Goal: Complete application form

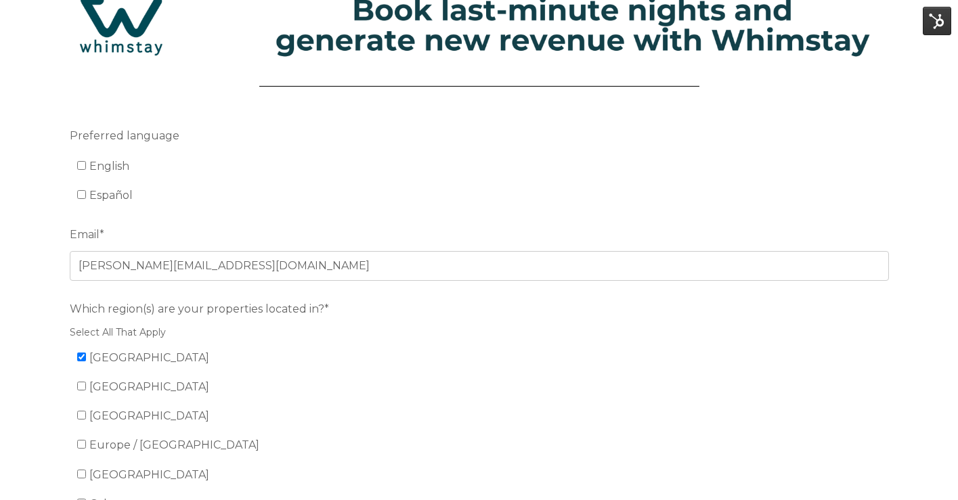
click at [91, 164] on span "English" at bounding box center [109, 166] width 40 height 13
click at [86, 164] on input "English" at bounding box center [81, 165] width 9 height 9
checkbox input "true"
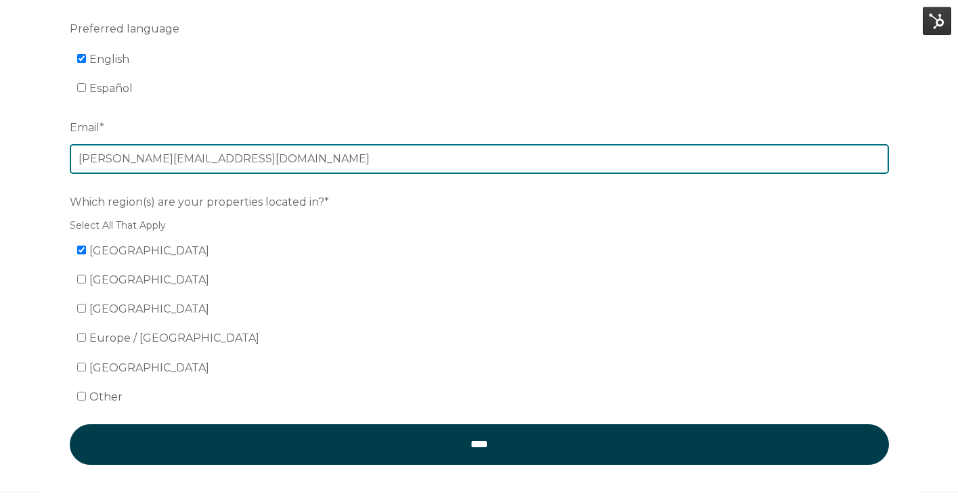
click at [95, 167] on input "[PERSON_NAME][EMAIL_ADDRESS][DOMAIN_NAME]" at bounding box center [479, 159] width 819 height 30
type input "[EMAIL_ADDRESS][PERSON_NAME][DOMAIN_NAME]"
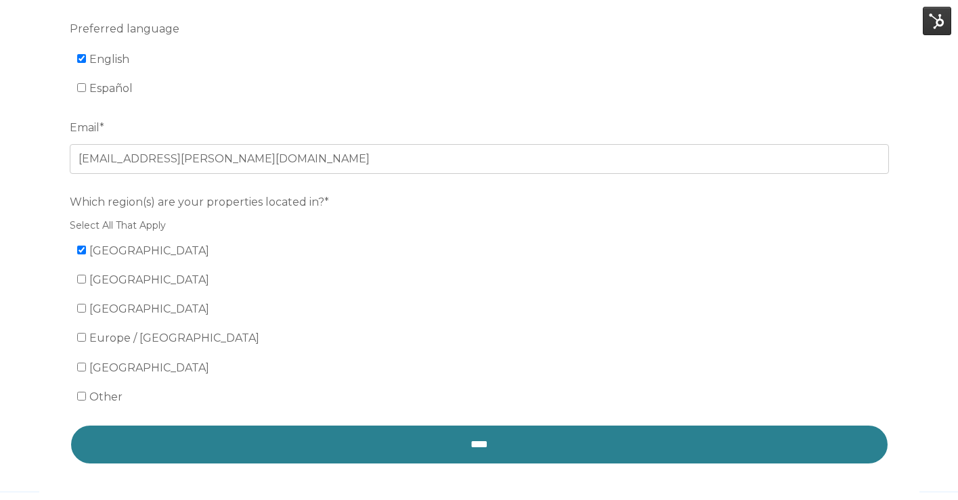
click at [261, 434] on input "****" at bounding box center [479, 445] width 819 height 41
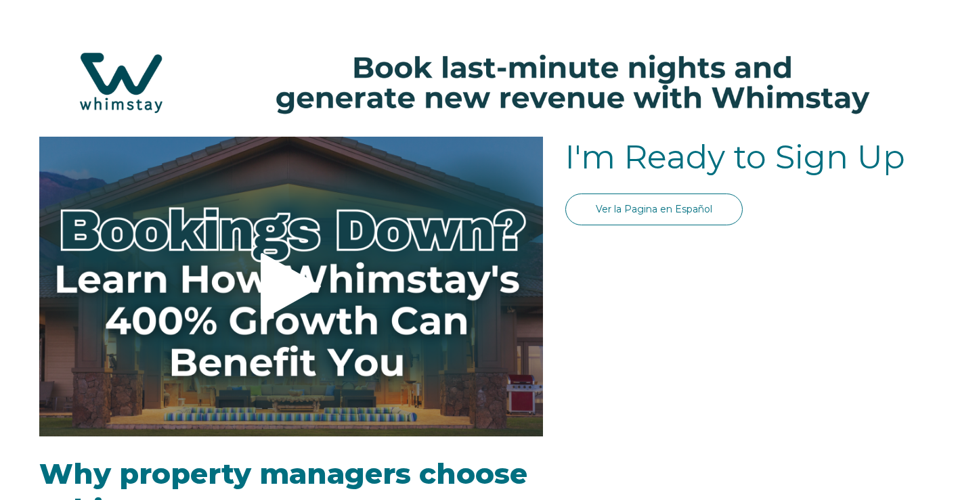
select select "US"
select select "Standard"
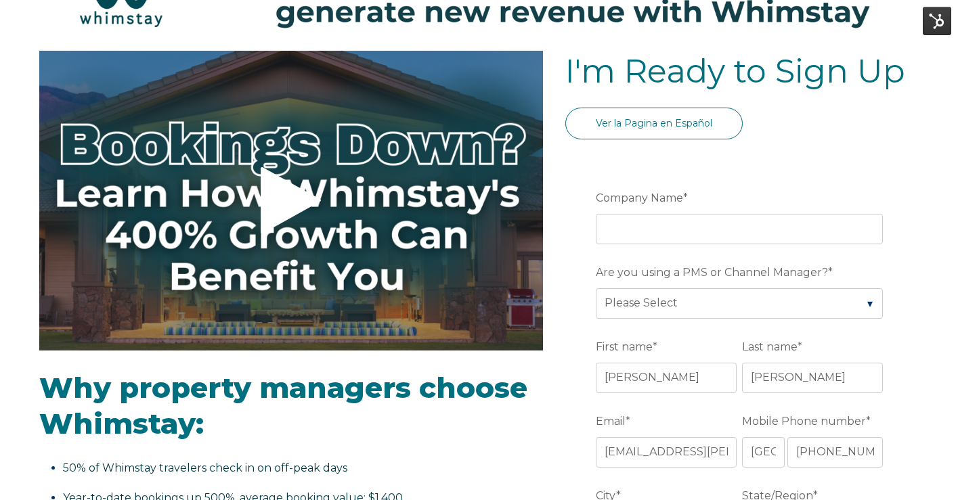
scroll to position [89, 0]
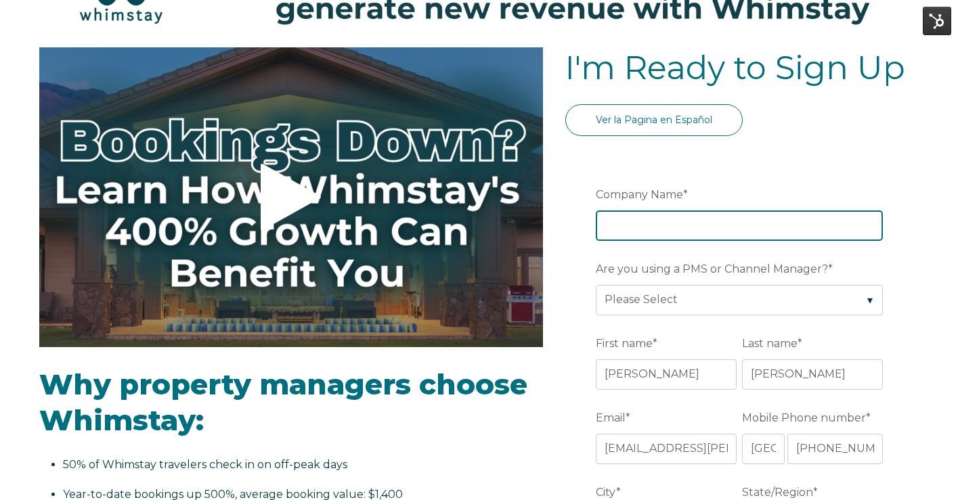
click at [645, 238] on input "Company Name *" at bounding box center [739, 226] width 287 height 30
type input "meg's house yall"
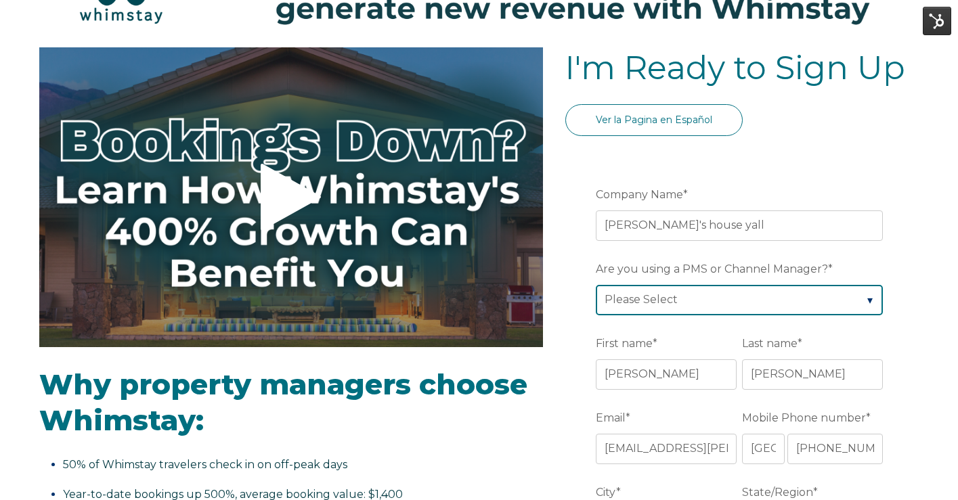
click at [677, 296] on select "Please Select Barefoot BookingPal Boost Brightside CiiRUS Escapia Guesty Hostaw…" at bounding box center [739, 300] width 287 height 30
select select "BookingPal"
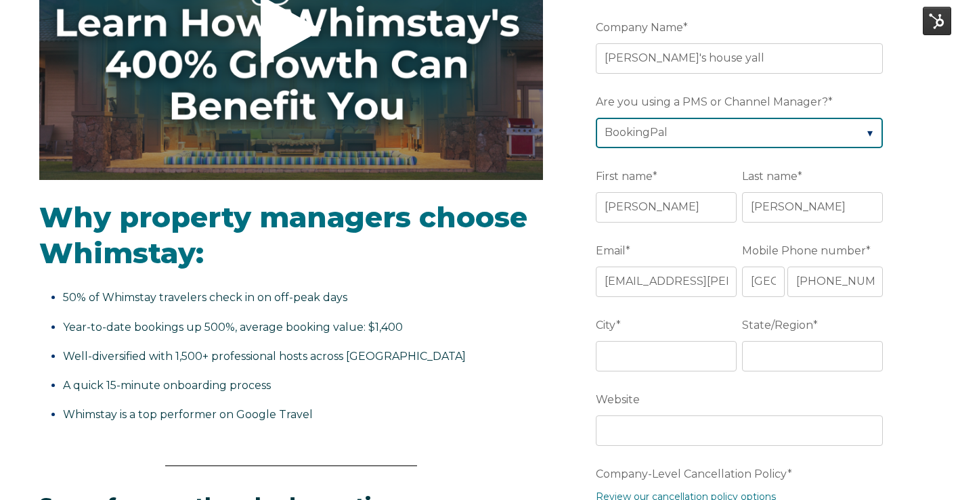
scroll to position [258, 0]
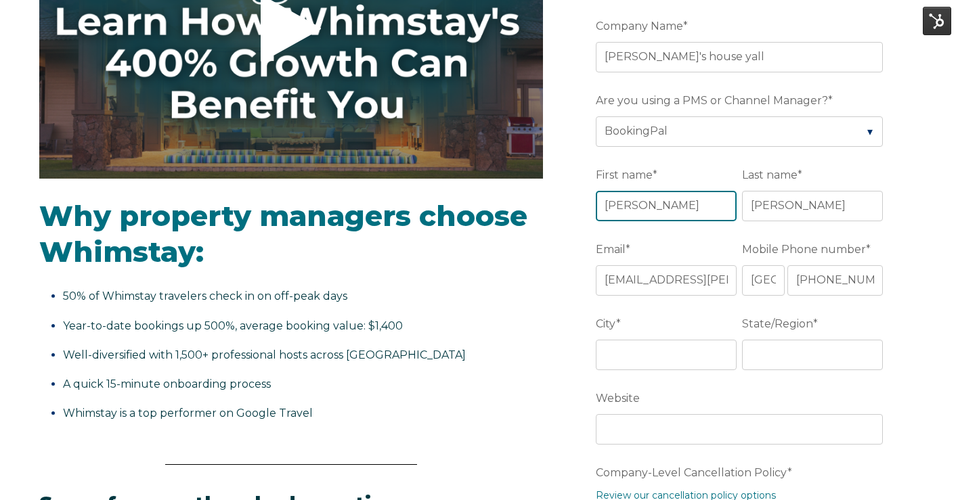
click at [653, 213] on input "[PERSON_NAME]" at bounding box center [666, 206] width 141 height 30
type input "="
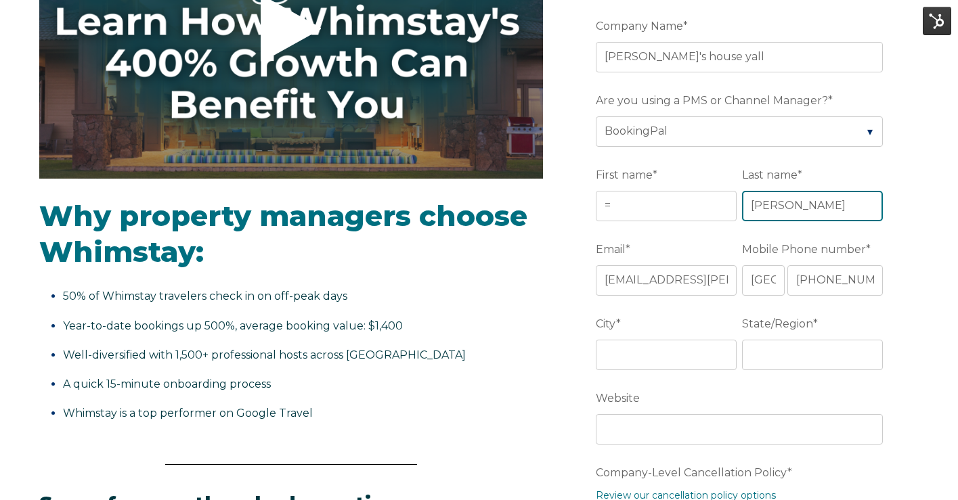
click at [773, 211] on input "Navarro" at bounding box center [812, 206] width 141 height 30
click at [773, 211] on input "leach" at bounding box center [812, 206] width 141 height 30
type input "leach"
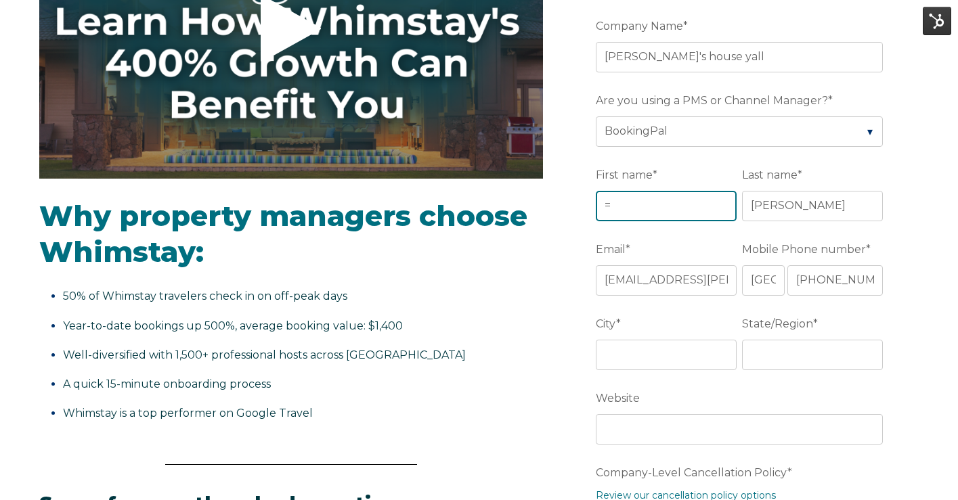
click at [728, 210] on input "=" at bounding box center [666, 206] width 141 height 30
type input "meg"
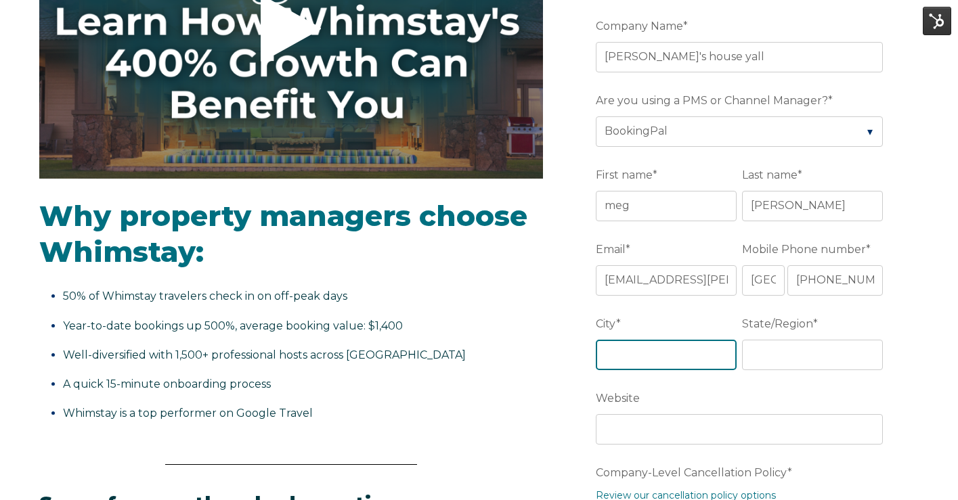
click at [641, 366] on input "City *" at bounding box center [666, 355] width 141 height 30
type input "San Diego"
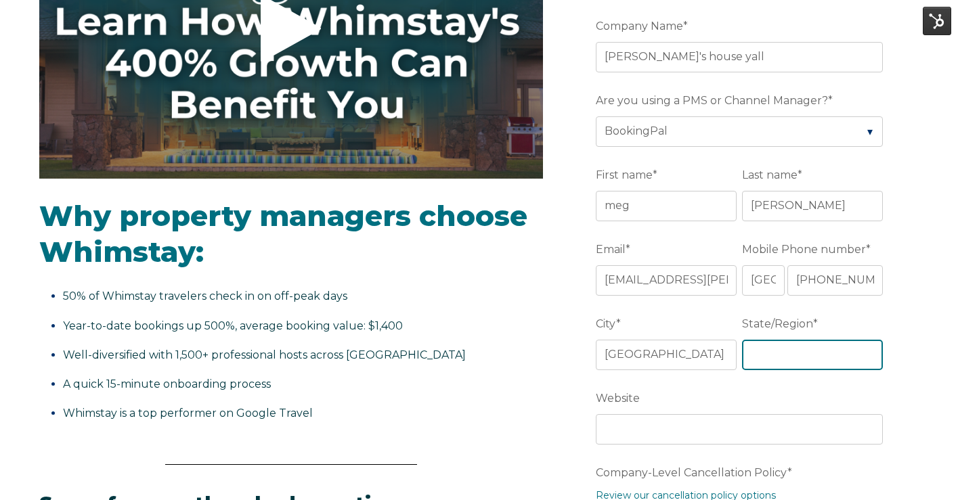
type input "CA"
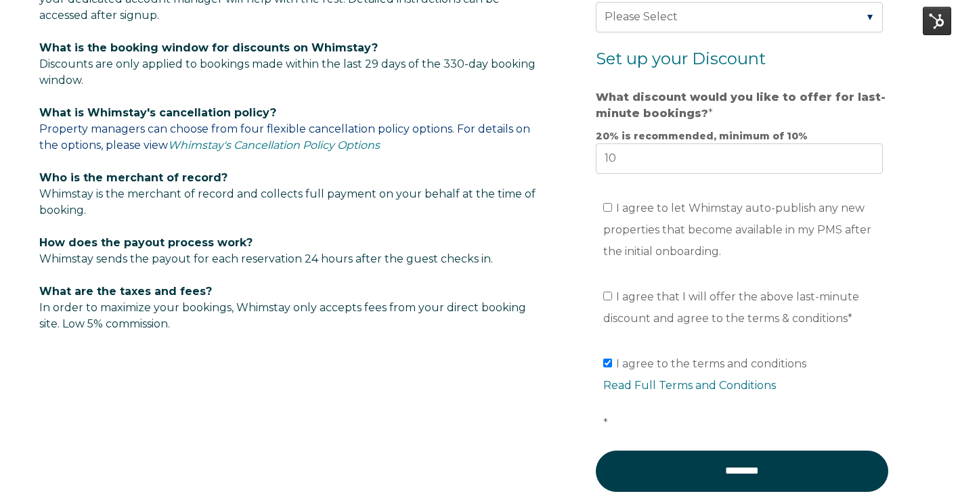
scroll to position [838, 0]
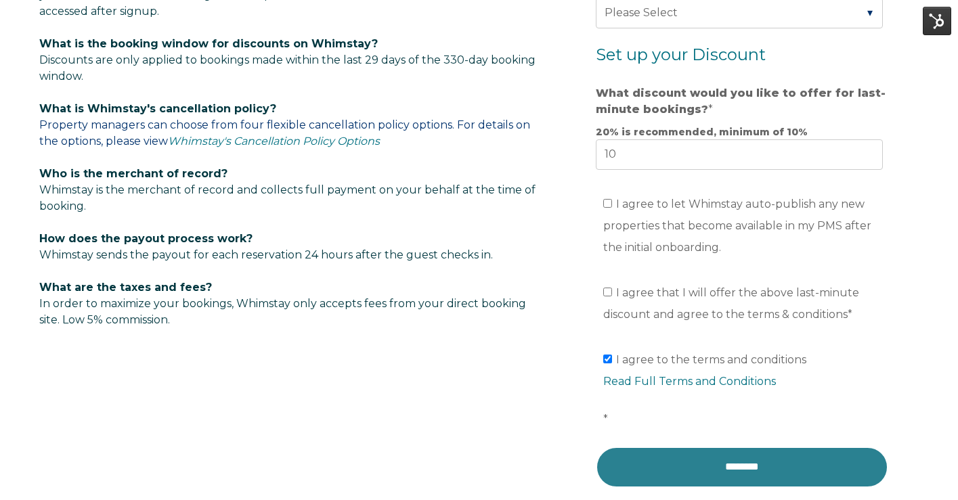
click at [672, 451] on input "********" at bounding box center [742, 467] width 293 height 41
click at [696, 473] on input "********" at bounding box center [742, 467] width 293 height 41
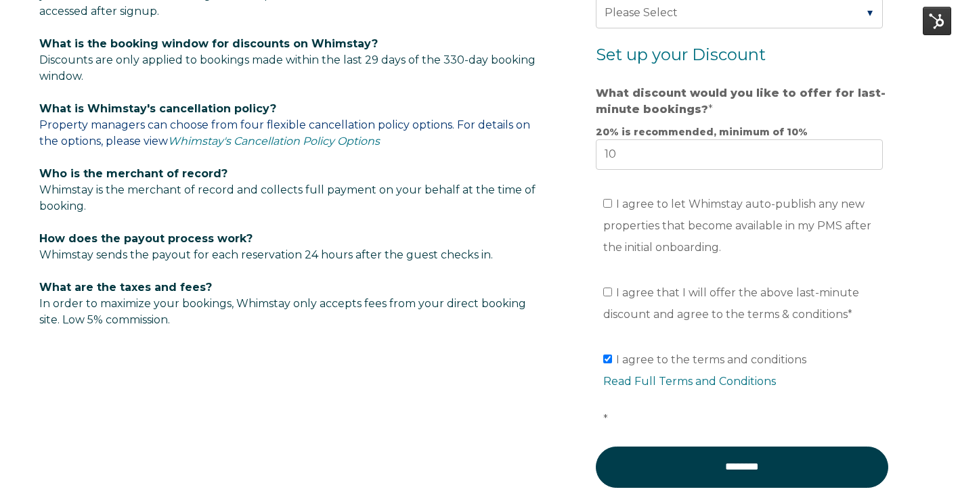
click at [620, 304] on li "I agree that I will offer the above last-minute discount and agree to the terms…" at bounding box center [746, 303] width 287 height 43
click at [609, 207] on input "I agree to let Whimstay auto-publish any new properties that become available i…" at bounding box center [607, 203] width 9 height 9
checkbox input "true"
click at [608, 287] on label "I agree that I will offer the above last-minute discount and agree to the terms…" at bounding box center [731, 303] width 256 height 35
click at [608, 288] on input "I agree that I will offer the above last-minute discount and agree to the terms…" at bounding box center [607, 292] width 9 height 9
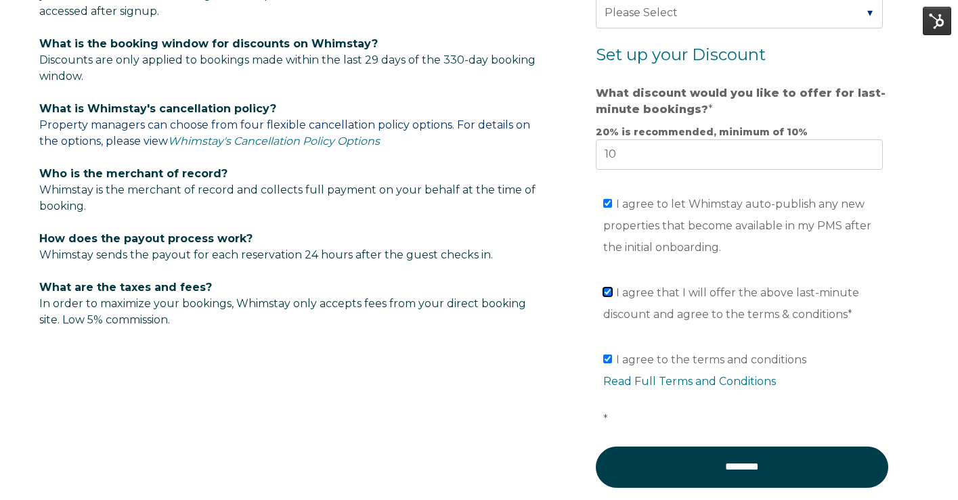
checkbox input "true"
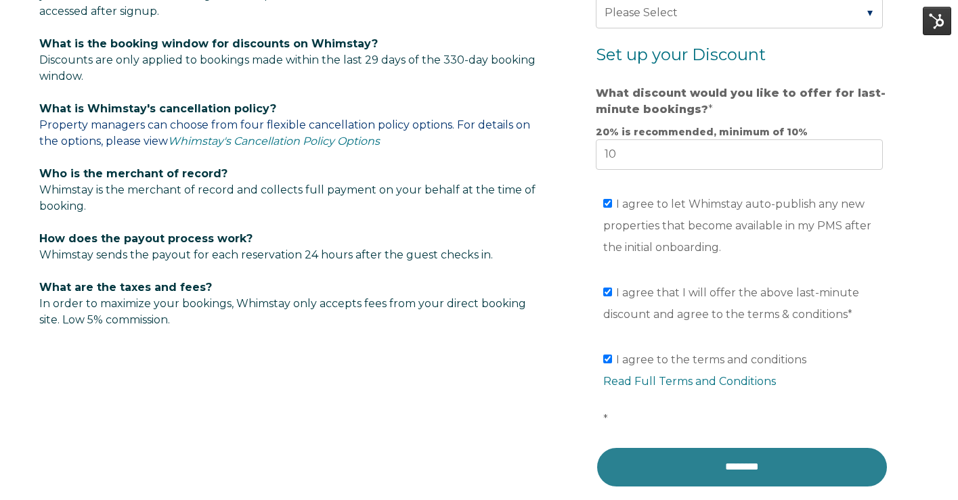
click at [679, 468] on input "********" at bounding box center [742, 467] width 293 height 41
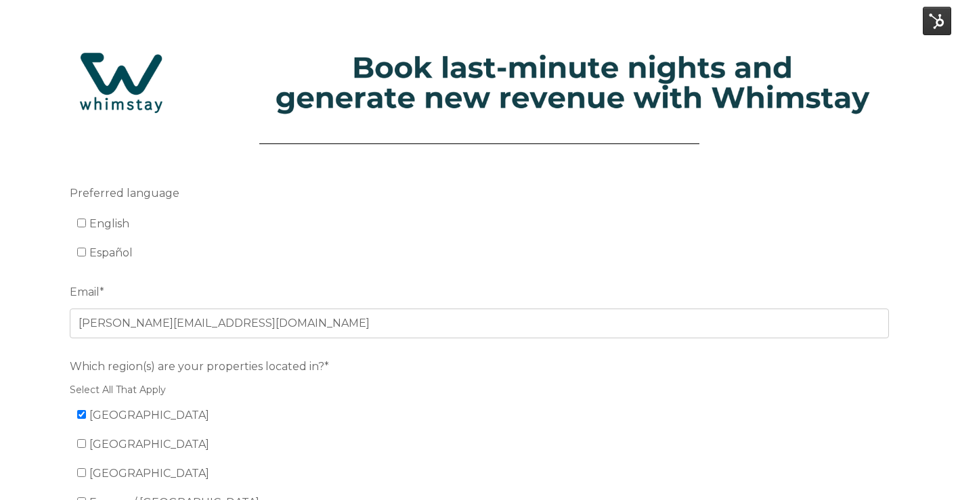
scroll to position [137, 0]
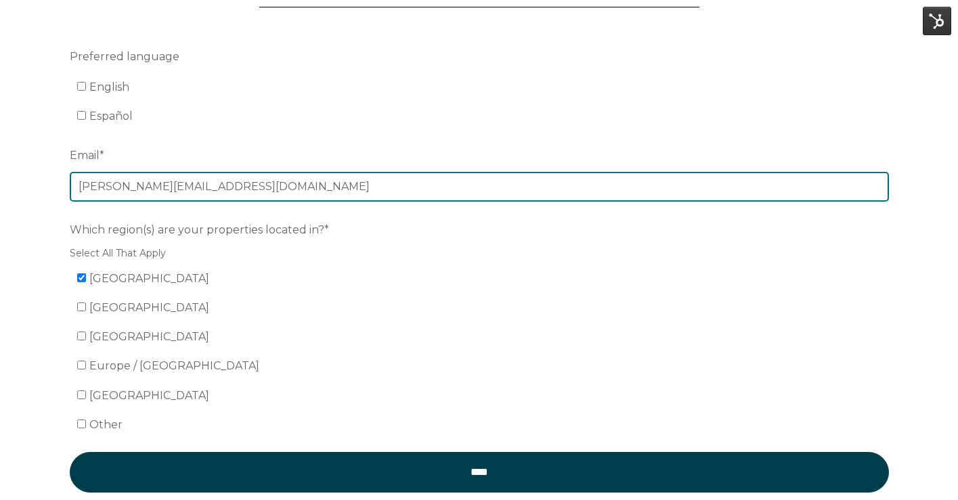
click at [145, 178] on input "[PERSON_NAME][EMAIL_ADDRESS][DOMAIN_NAME]" at bounding box center [479, 187] width 819 height 30
type input "meg.leach@whimstay.com"
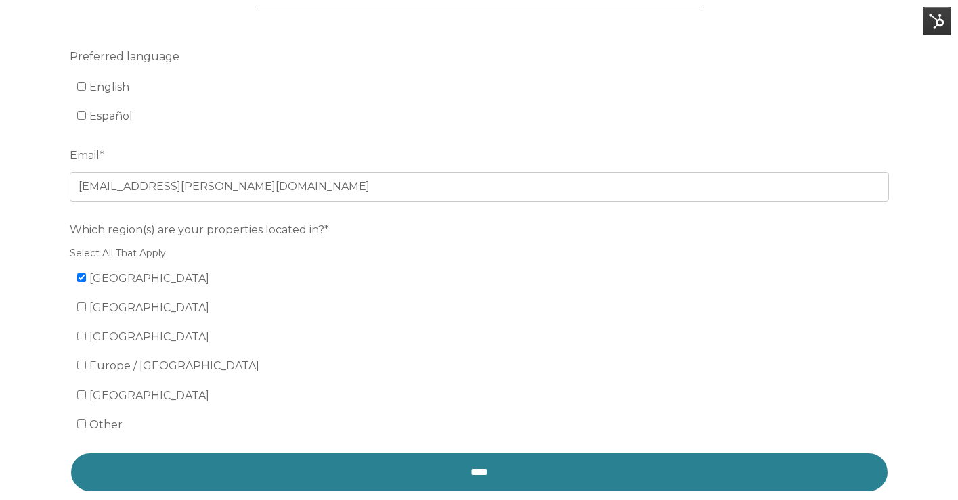
click at [234, 460] on input "****" at bounding box center [479, 472] width 819 height 41
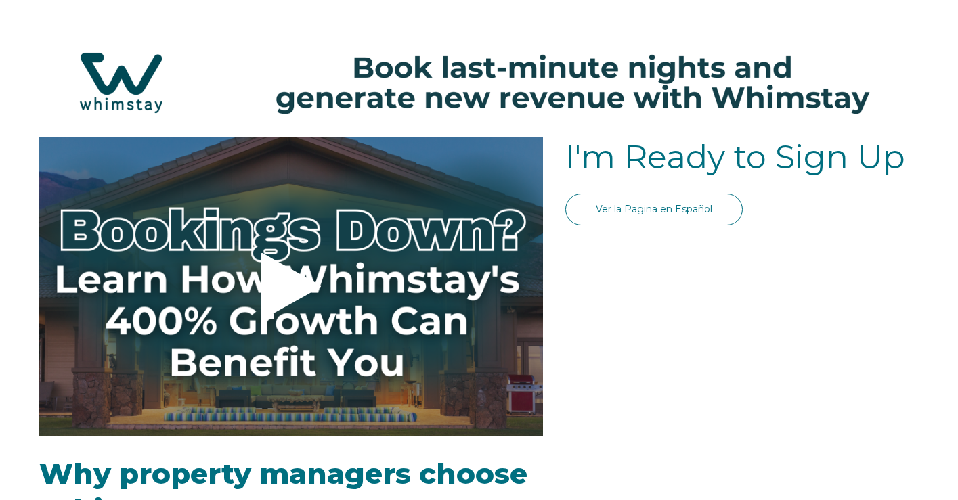
select select "US"
select select "Standard"
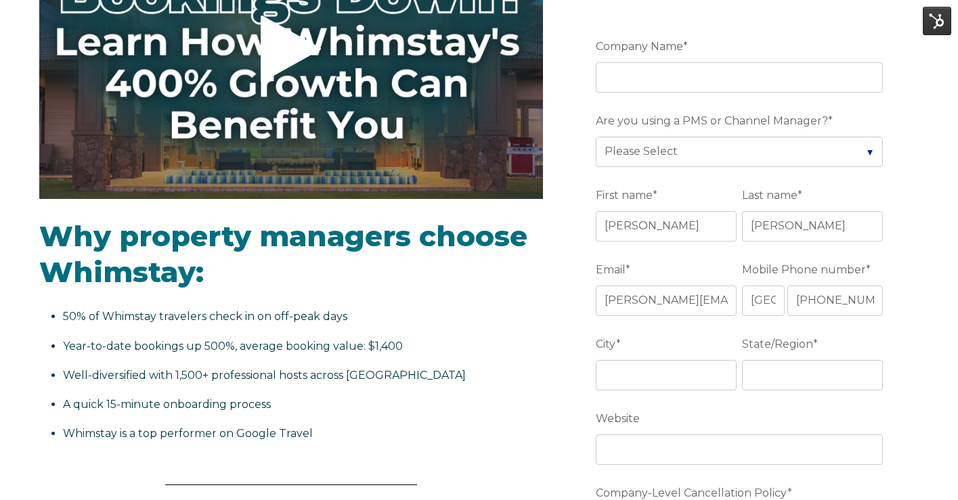
scroll to position [237, 0]
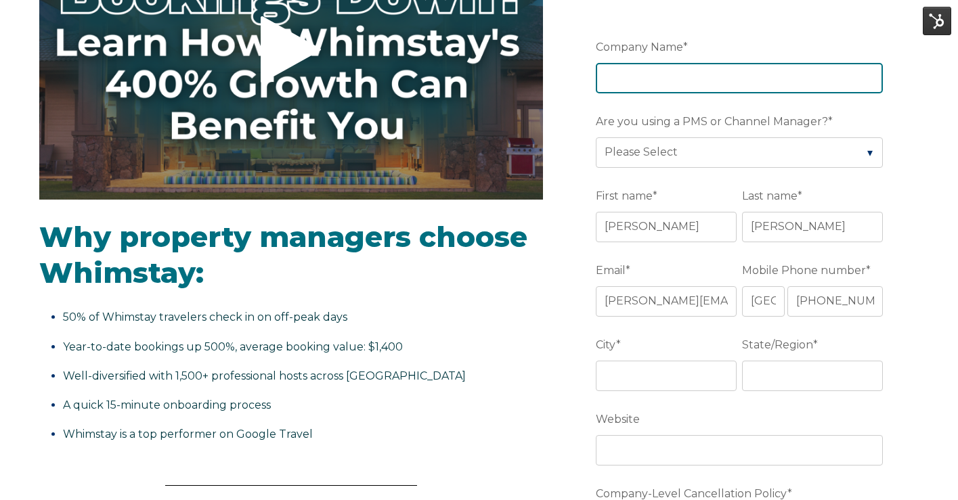
click at [623, 72] on input "Company Name *" at bounding box center [739, 78] width 287 height 30
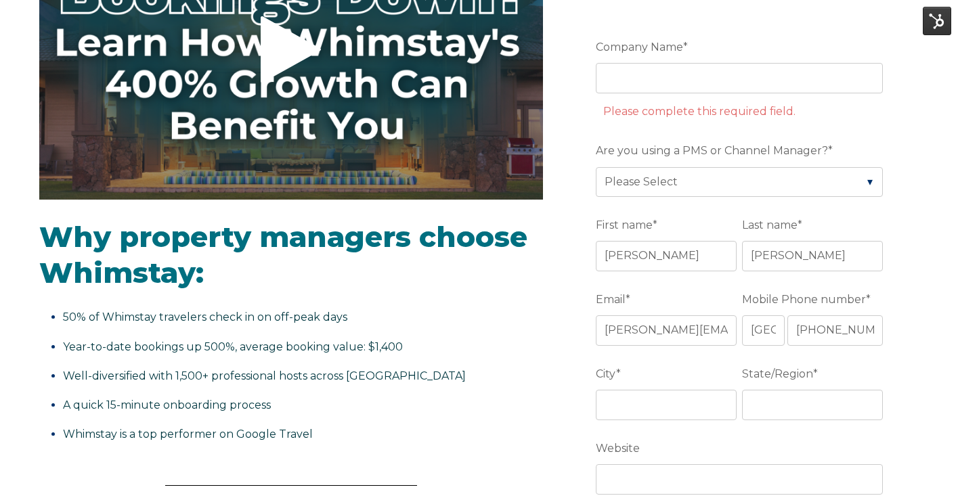
click at [425, 458] on div "Why property managers choose Whimstay: 50% of Whimstay travelers check in on of…" at bounding box center [291, 339] width 504 height 280
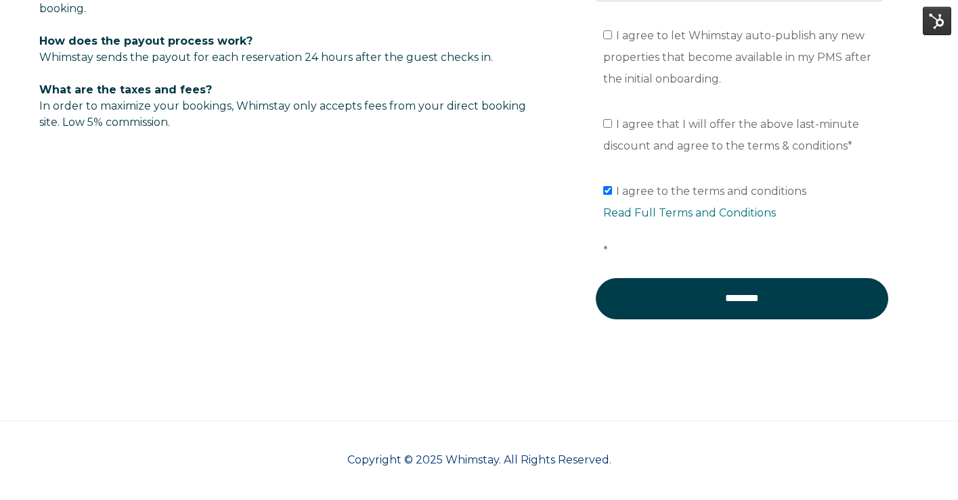
scroll to position [0, 0]
